Goal: Task Accomplishment & Management: Complete application form

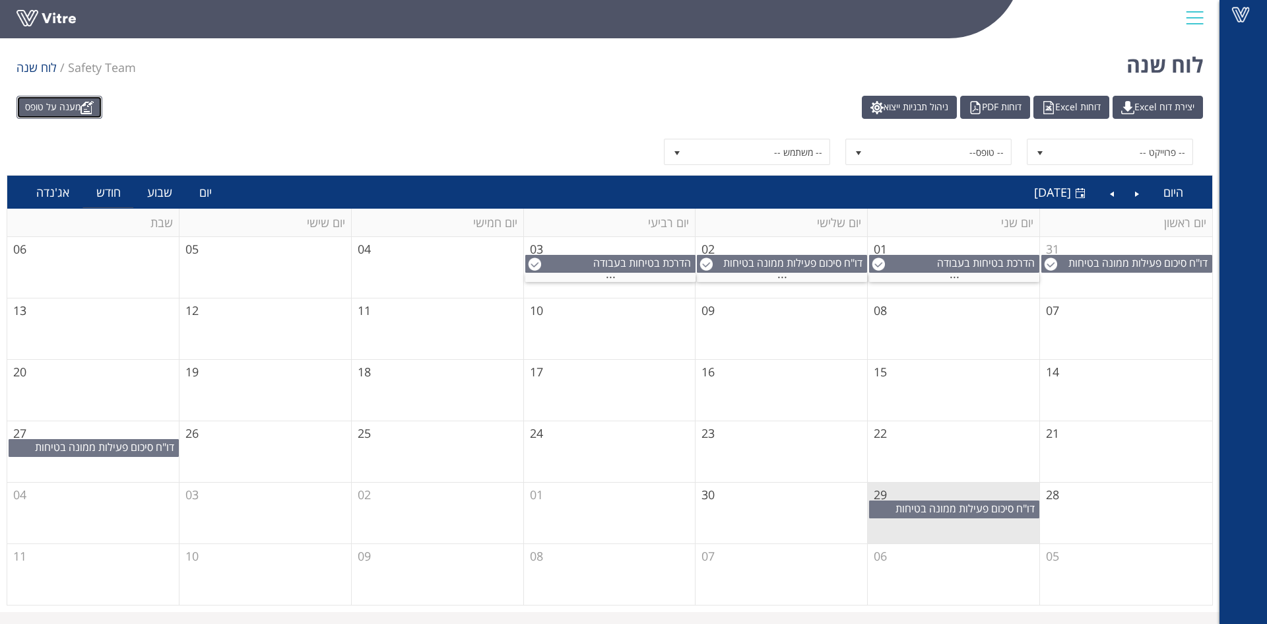
click at [82, 110] on link "מענה על טופס" at bounding box center [59, 107] width 86 height 23
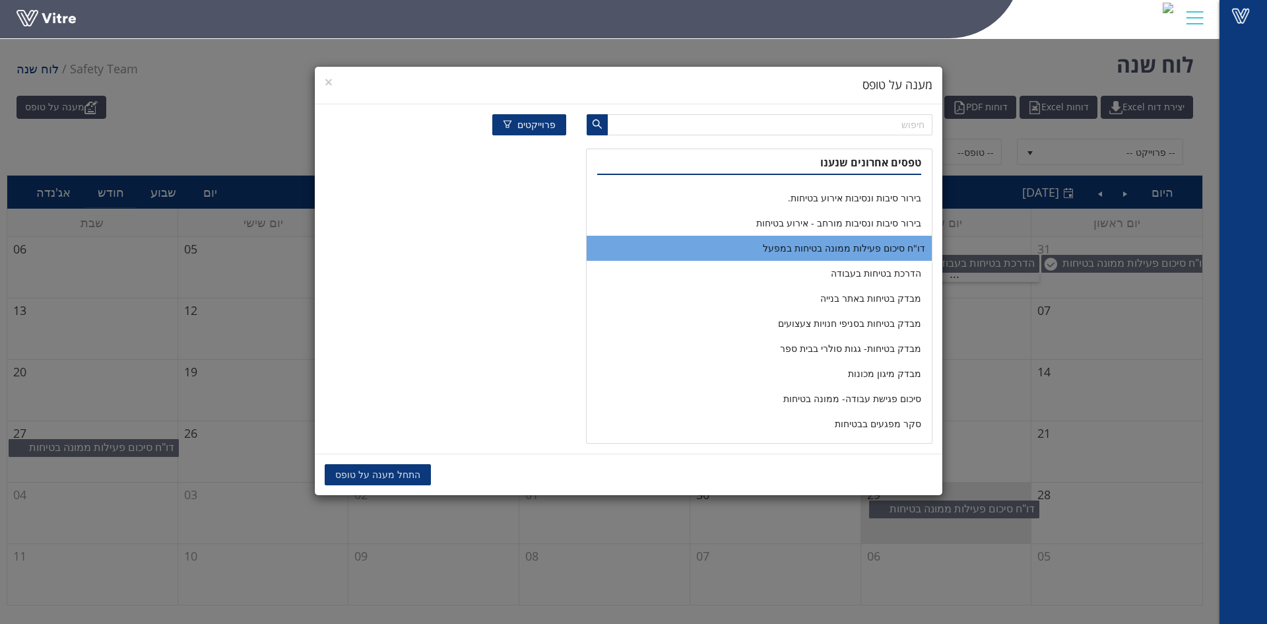
click at [890, 249] on li "דו"ח סיכום פעילות ממונה בטיחות במפעל" at bounding box center [759, 248] width 344 height 25
click at [733, 245] on li "דו"ח סיכום פעילות ממונה בטיחות במפעל" at bounding box center [759, 248] width 344 height 25
click at [761, 245] on li "דו"ח סיכום פעילות ממונה בטיחות במפעל" at bounding box center [759, 248] width 344 height 25
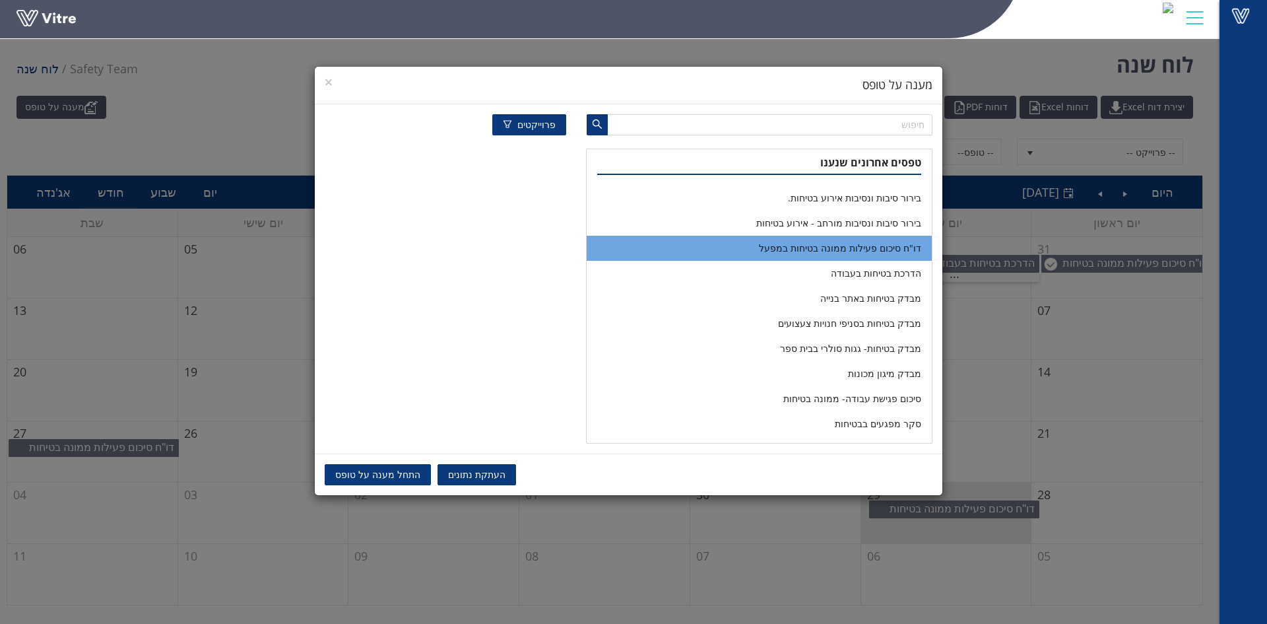
click at [377, 475] on span "התחל מענה על טופס" at bounding box center [377, 474] width 85 height 15
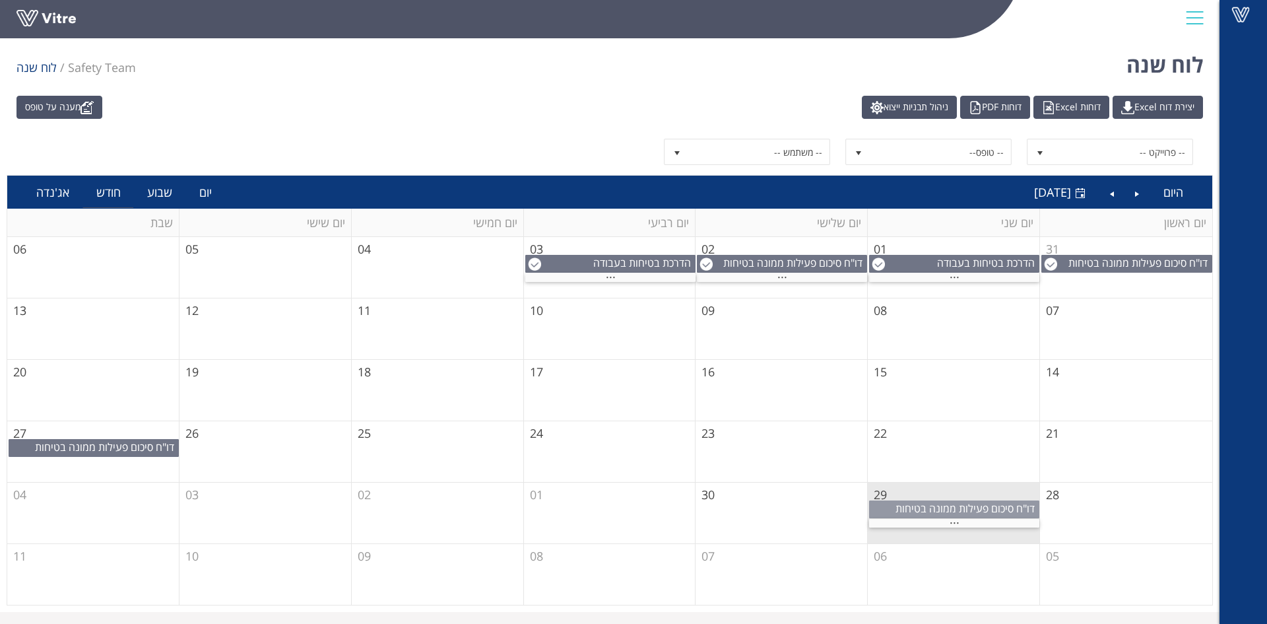
click at [975, 511] on span "דו"ח סיכום פעילות ממונה בטיחות במפעל" at bounding box center [966, 515] width 143 height 29
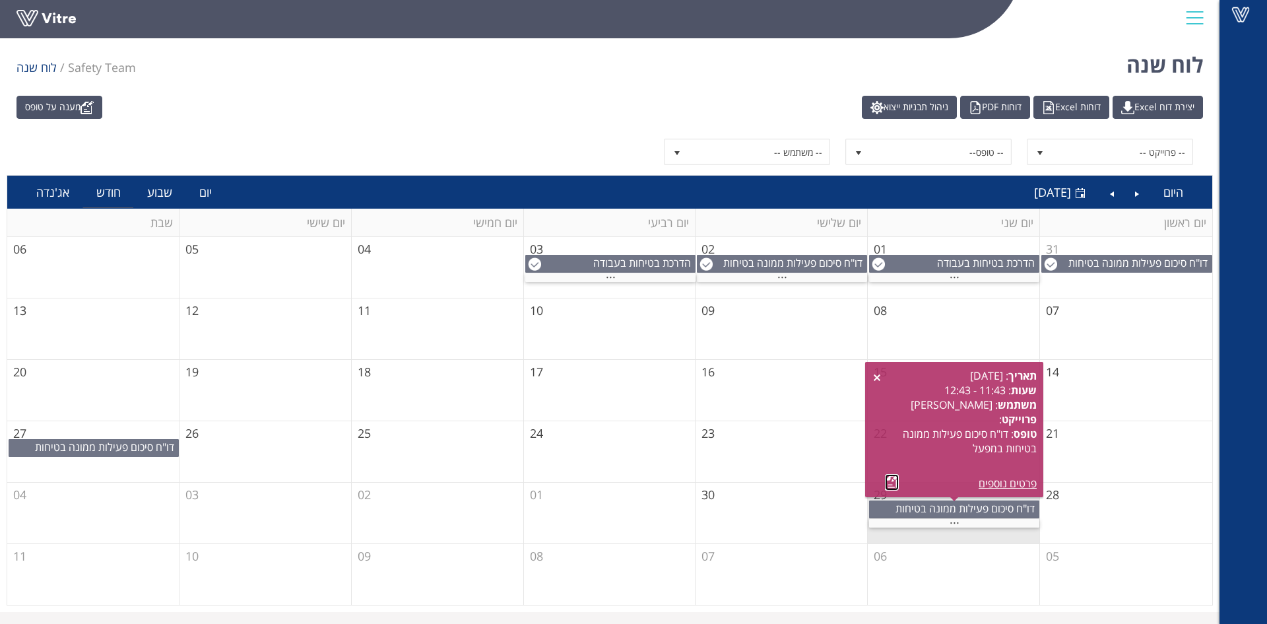
click at [890, 481] on link at bounding box center [892, 482] width 14 height 16
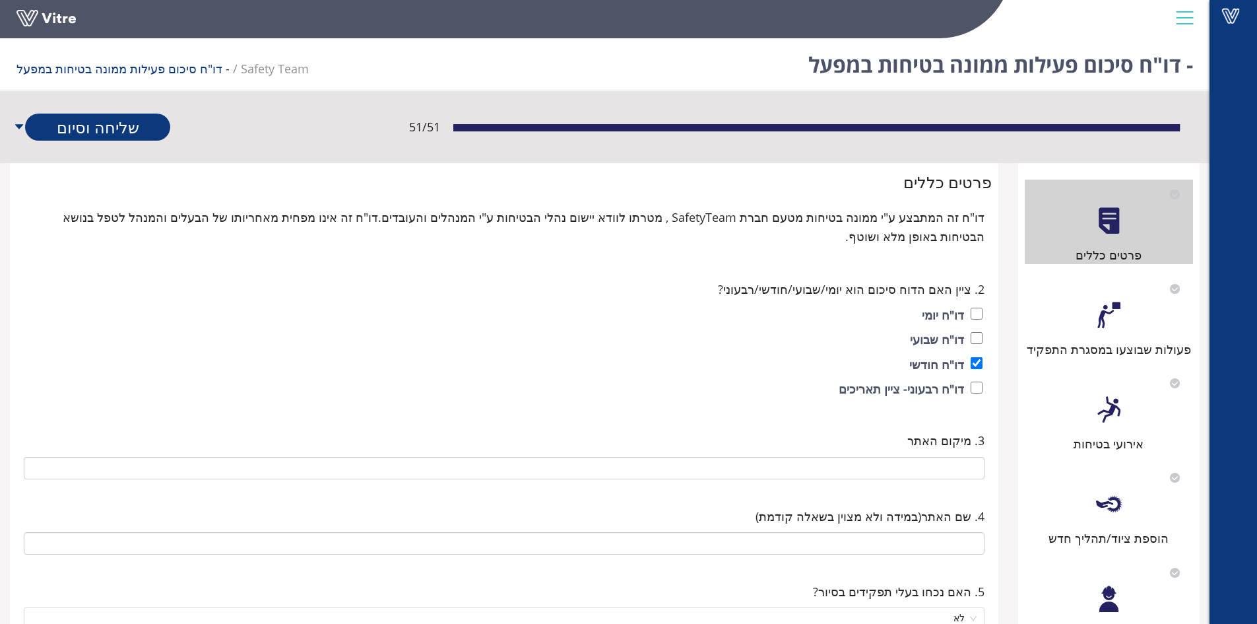
type input "60 Zuta Core"
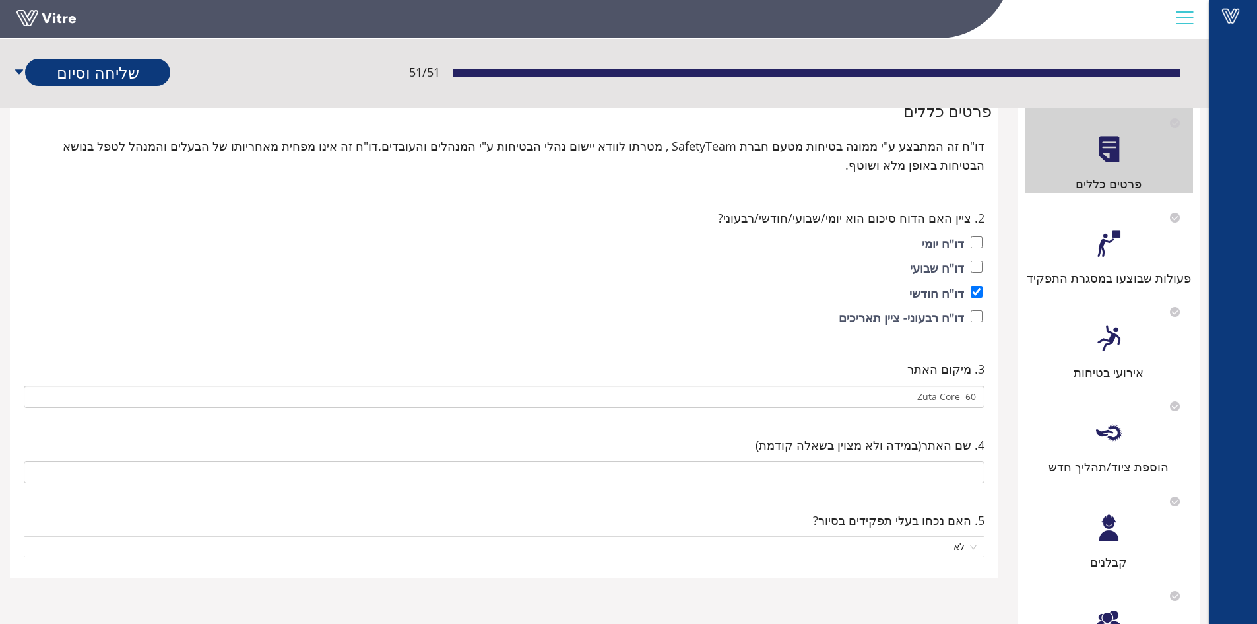
scroll to position [60, 0]
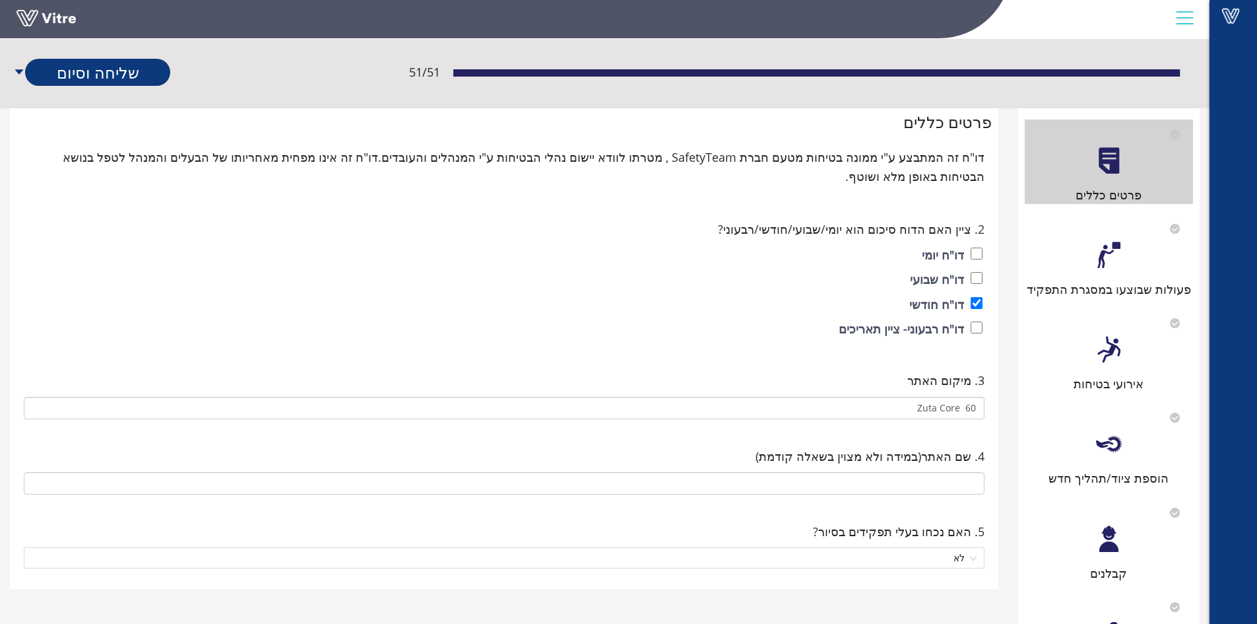
click at [1107, 250] on div at bounding box center [1109, 255] width 30 height 30
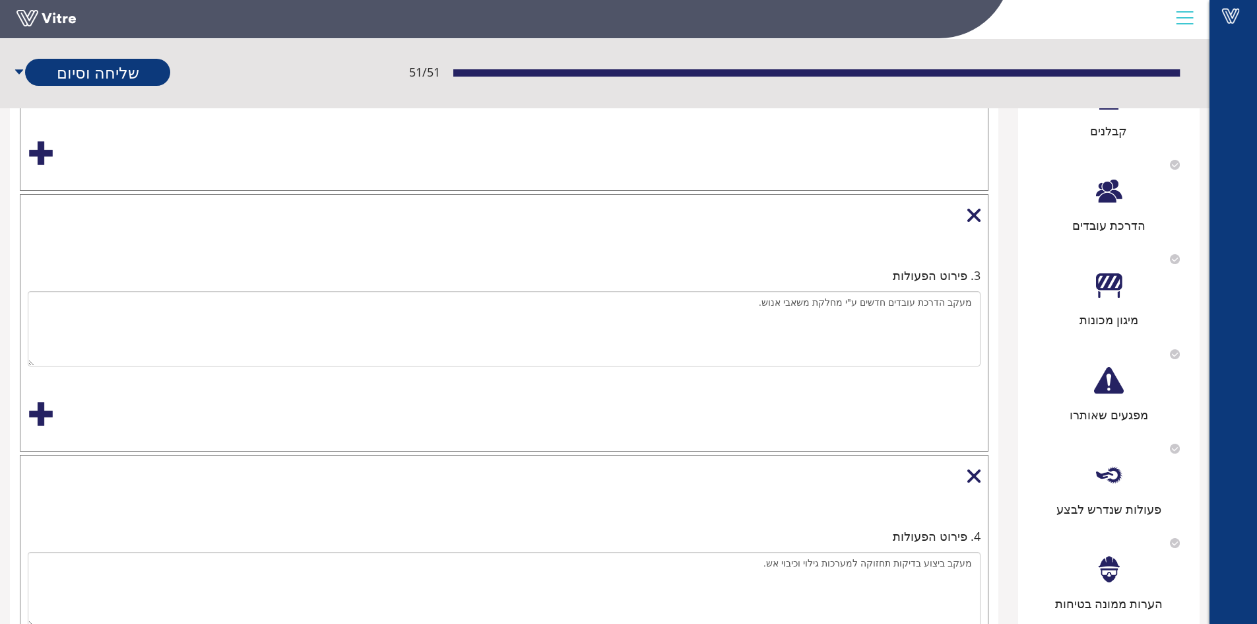
scroll to position [456, 0]
